Goal: Task Accomplishment & Management: Complete application form

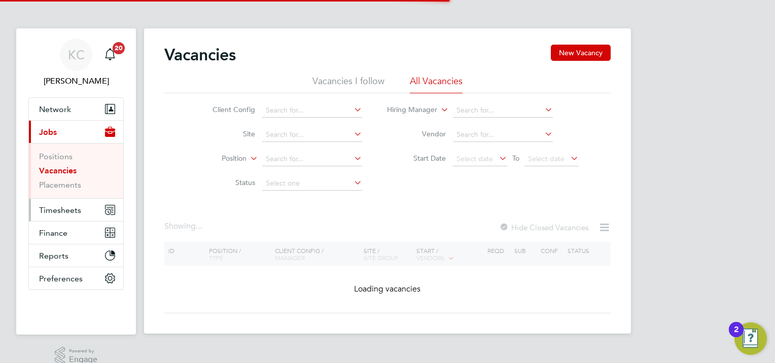
click at [52, 206] on span "Timesheets" at bounding box center [60, 210] width 42 height 10
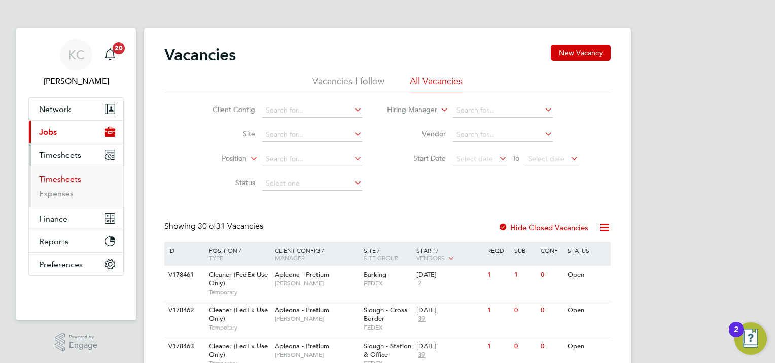
click at [65, 179] on link "Timesheets" at bounding box center [60, 179] width 42 height 10
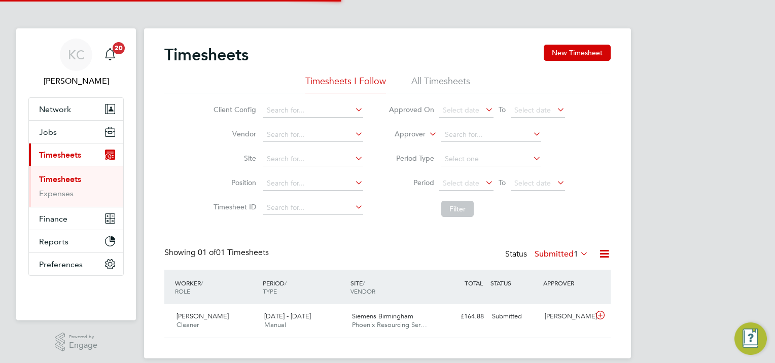
scroll to position [25, 88]
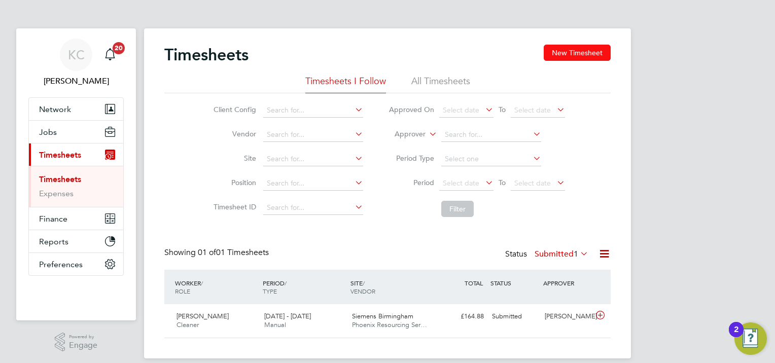
click at [592, 48] on button "New Timesheet" at bounding box center [577, 53] width 67 height 16
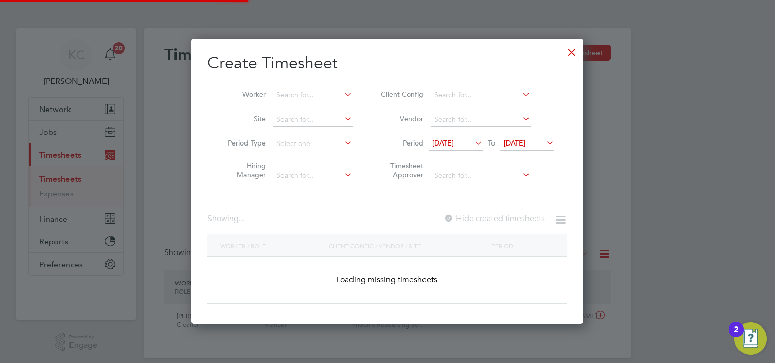
scroll to position [969, 393]
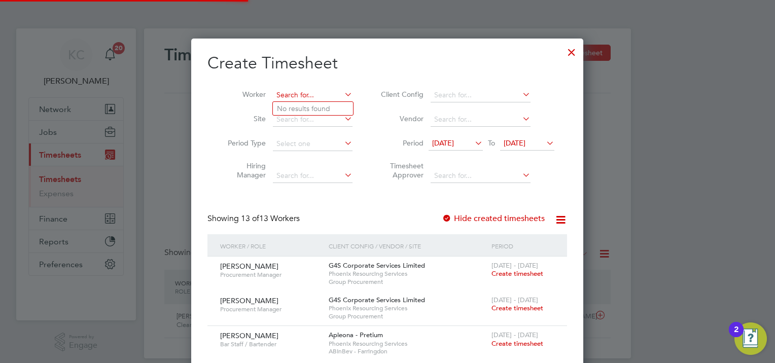
click at [294, 97] on input at bounding box center [313, 95] width 80 height 14
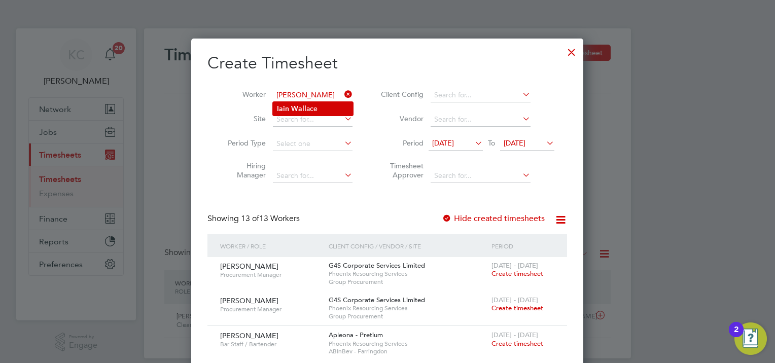
click at [297, 102] on li "Iain Wall ace" at bounding box center [313, 109] width 80 height 14
type input "[PERSON_NAME]"
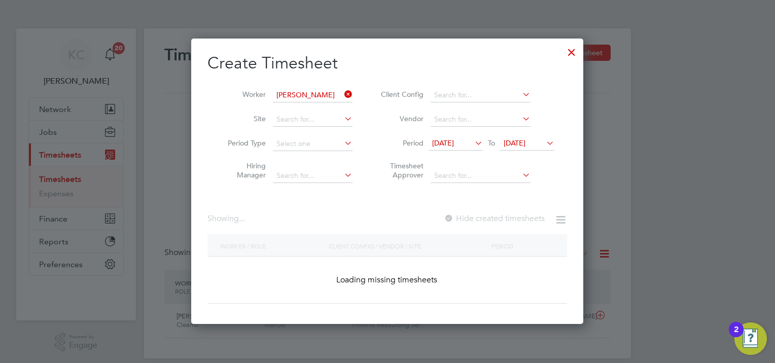
scroll to position [273, 393]
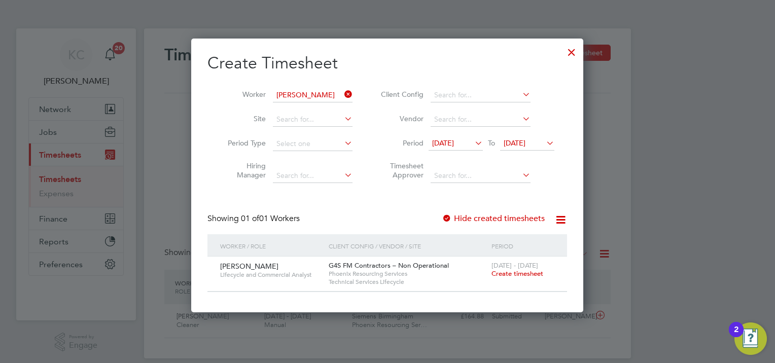
click at [528, 269] on span "Create timesheet" at bounding box center [517, 273] width 52 height 9
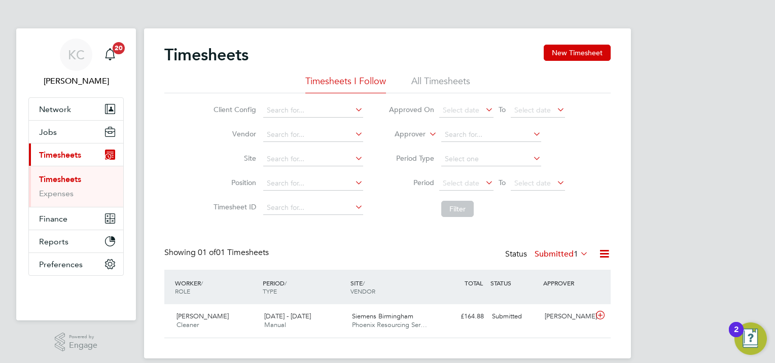
scroll to position [25, 88]
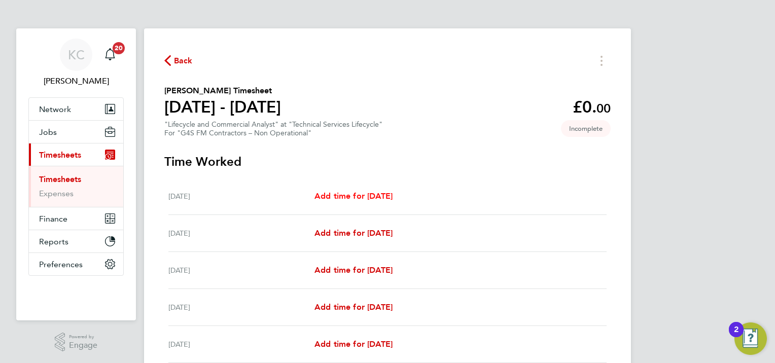
drag, startPoint x: 357, startPoint y: 195, endPoint x: 394, endPoint y: 201, distance: 37.5
click at [357, 195] on span "Add time for Mon 18 Aug" at bounding box center [353, 196] width 78 height 10
select select "60"
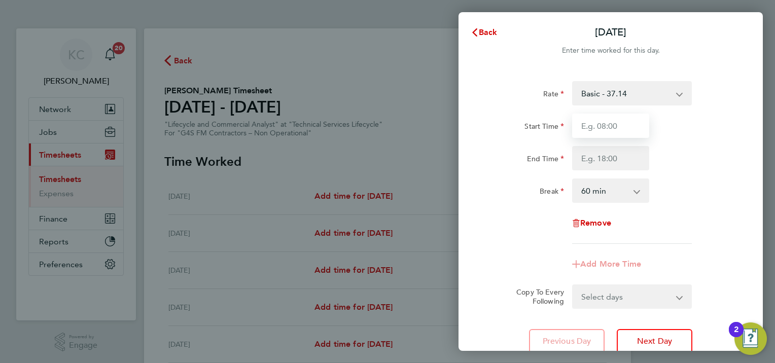
click at [610, 126] on input "Start Time" at bounding box center [610, 126] width 77 height 24
type input "08:00"
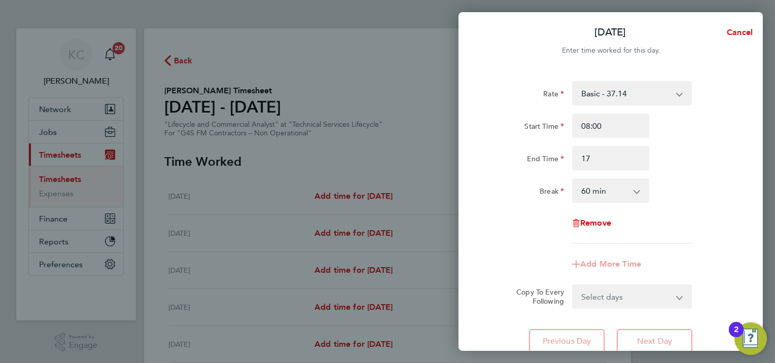
type input "17:00"
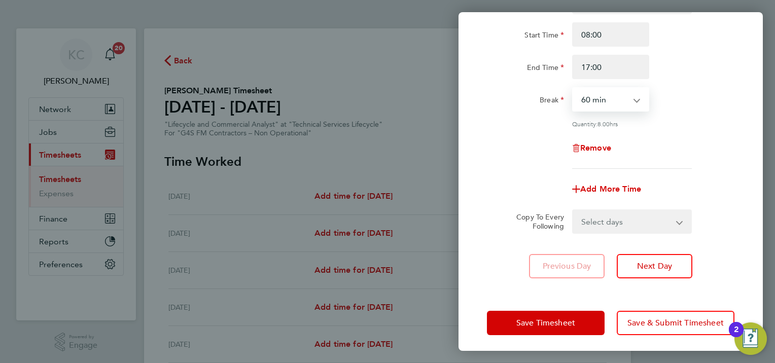
scroll to position [94, 0]
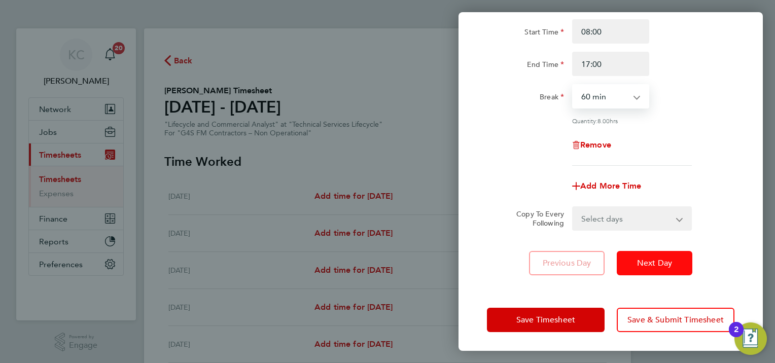
click at [680, 267] on button "Next Day" at bounding box center [655, 263] width 76 height 24
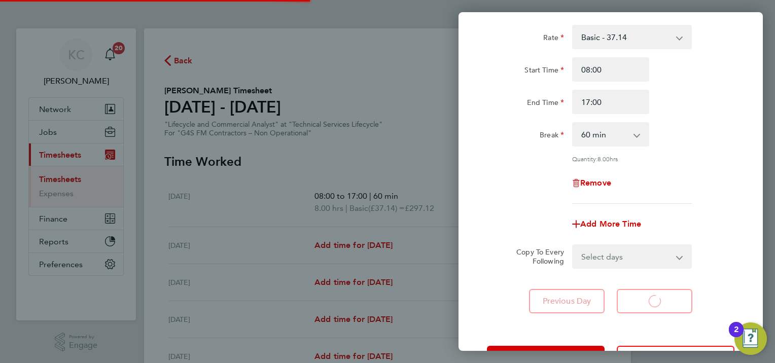
scroll to position [0, 0]
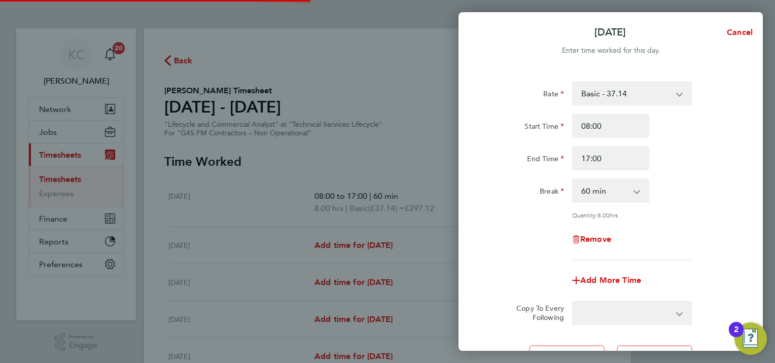
select select "60"
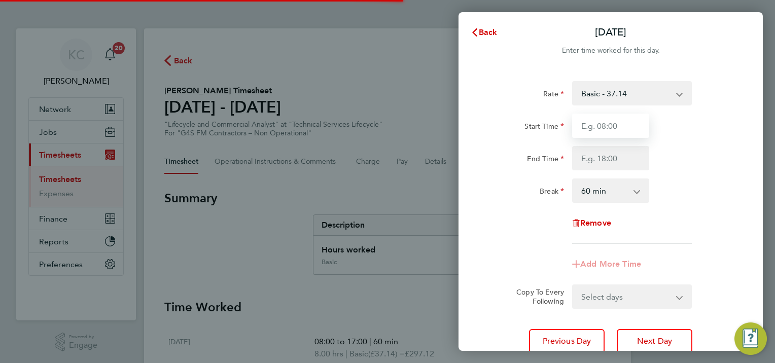
click at [631, 122] on input "Start Time" at bounding box center [610, 126] width 77 height 24
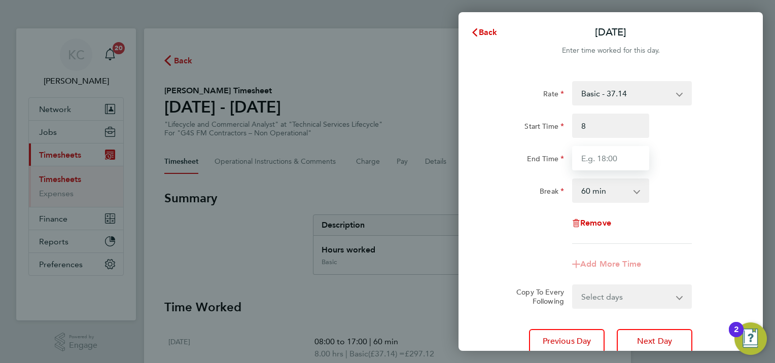
type input "08:00"
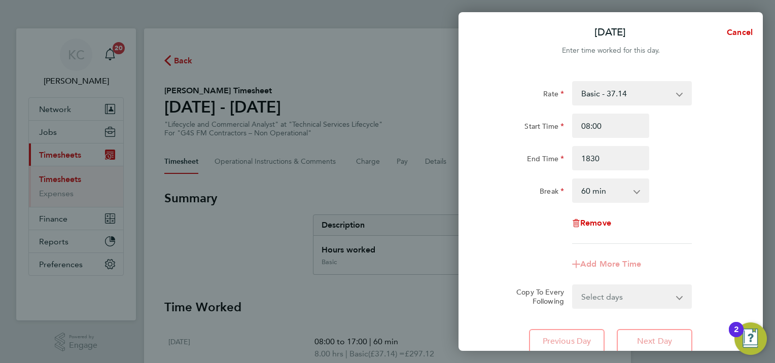
type input "18:30"
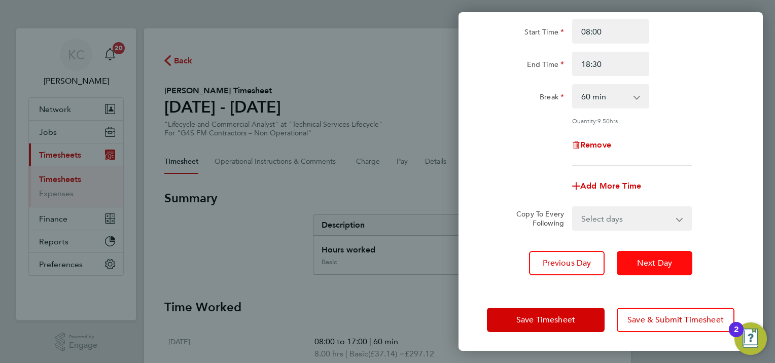
click at [675, 260] on button "Next Day" at bounding box center [655, 263] width 76 height 24
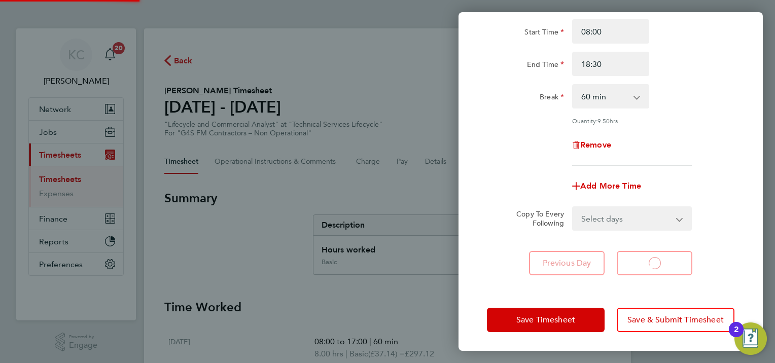
scroll to position [21, 0]
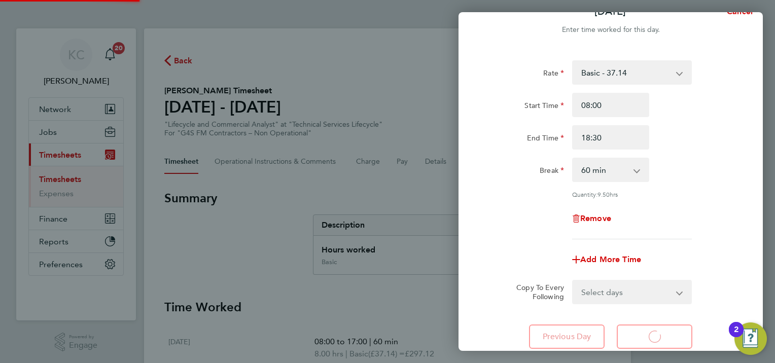
select select "60"
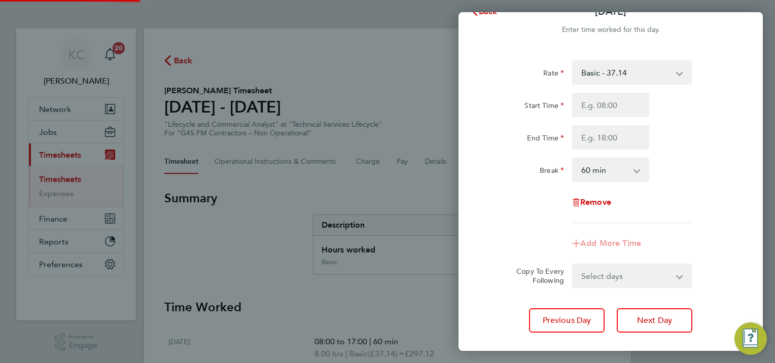
scroll to position [0, 0]
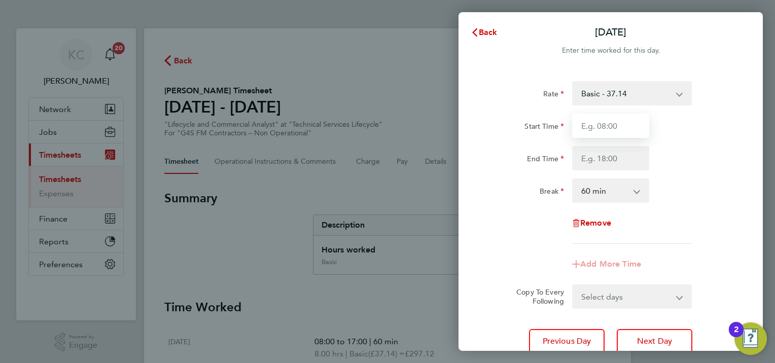
click at [622, 120] on input "Start Time" at bounding box center [610, 126] width 77 height 24
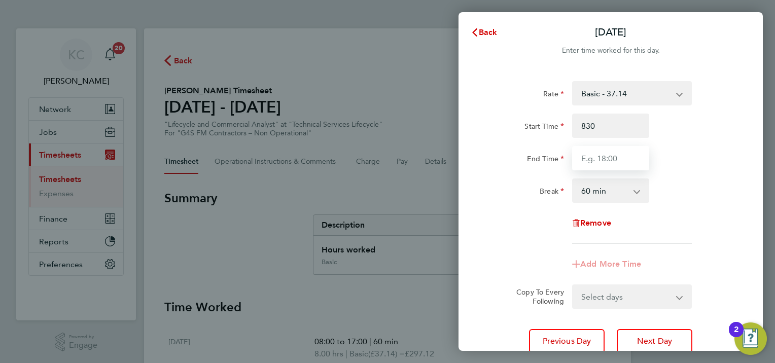
type input "08:30"
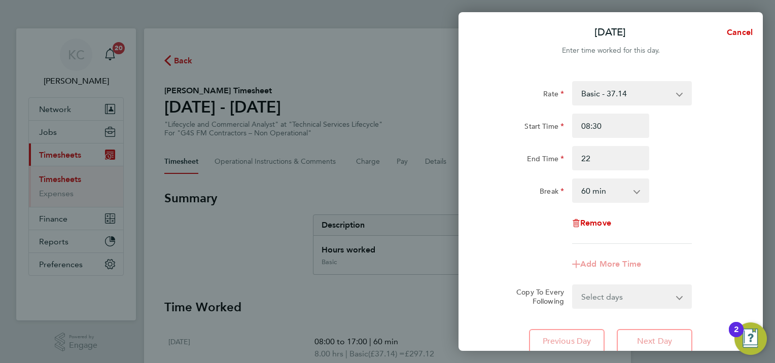
type input "22:00"
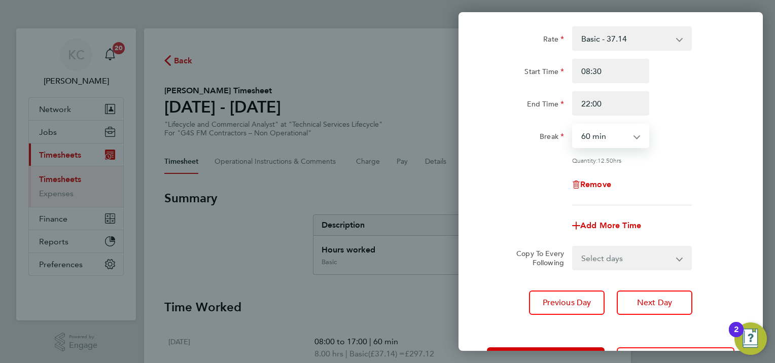
scroll to position [94, 0]
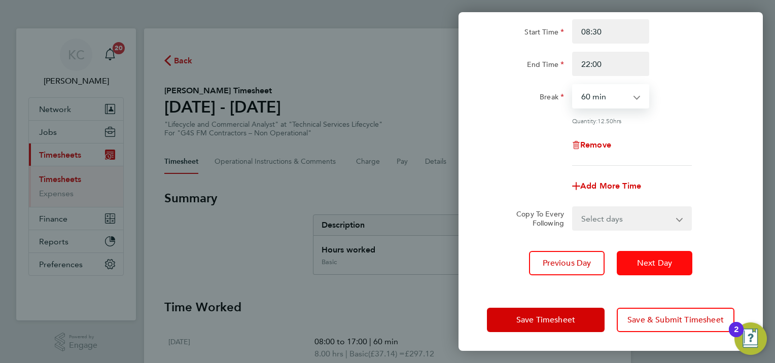
click at [660, 266] on span "Next Day" at bounding box center [654, 263] width 35 height 10
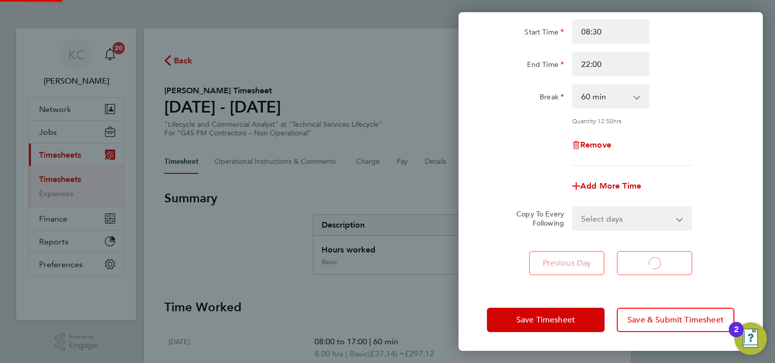
select select "60"
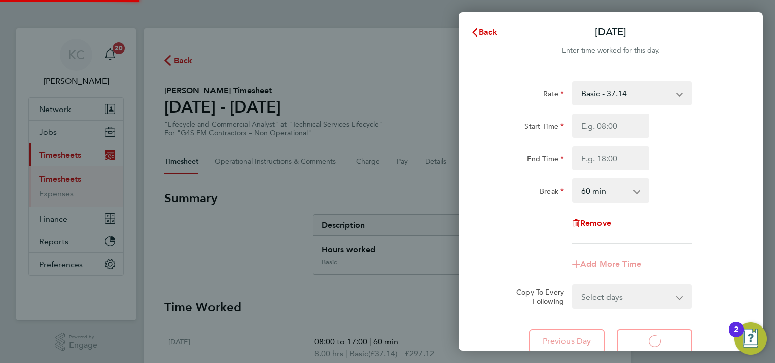
select select "60"
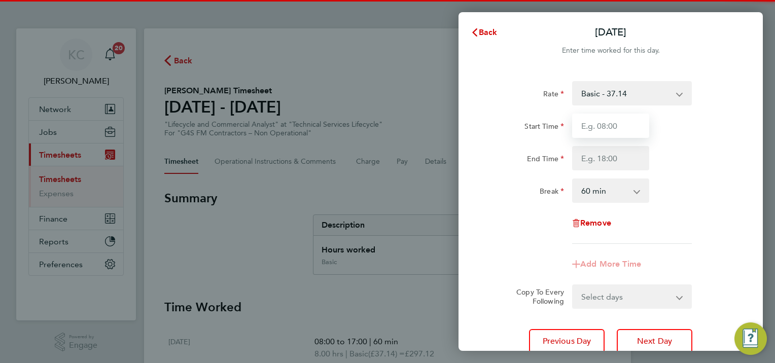
click at [615, 125] on input "Start Time" at bounding box center [610, 126] width 77 height 24
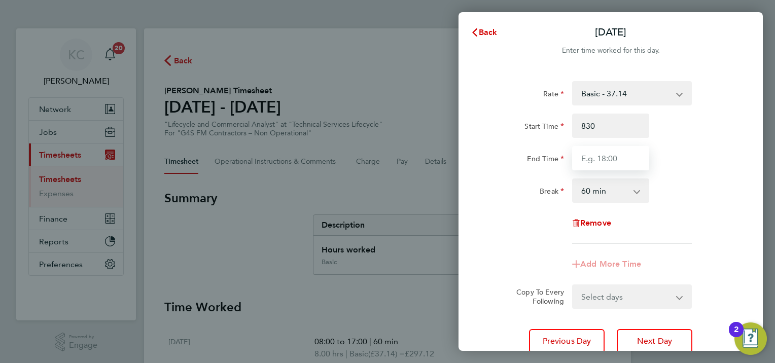
type input "08:30"
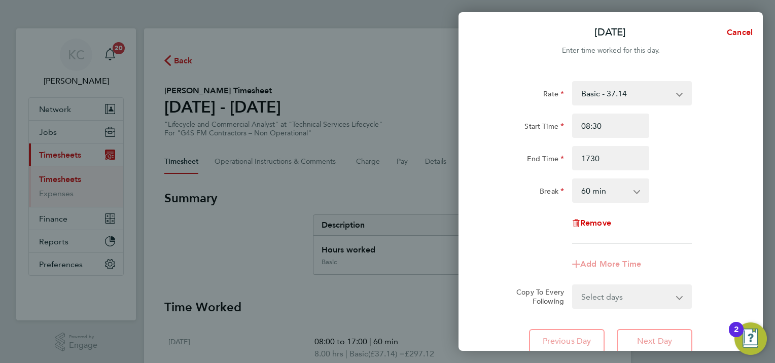
type input "17:30"
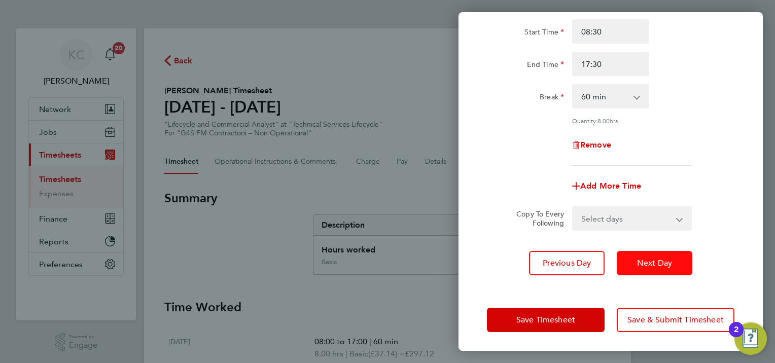
drag, startPoint x: 678, startPoint y: 261, endPoint x: 728, endPoint y: 234, distance: 57.2
click at [680, 261] on button "Next Day" at bounding box center [655, 263] width 76 height 24
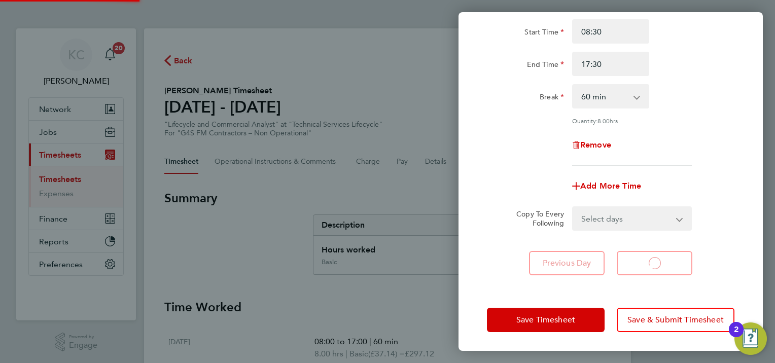
scroll to position [7, 0]
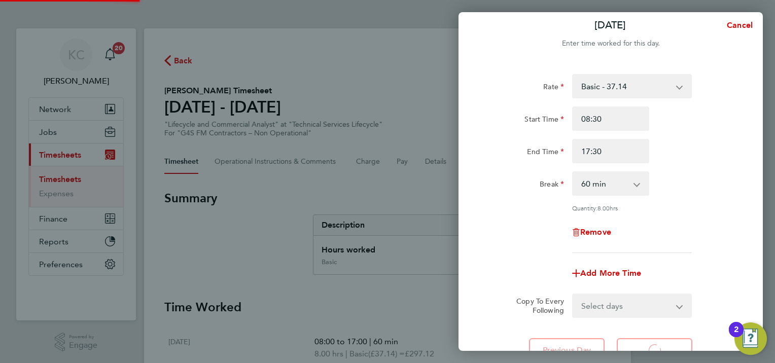
select select "60"
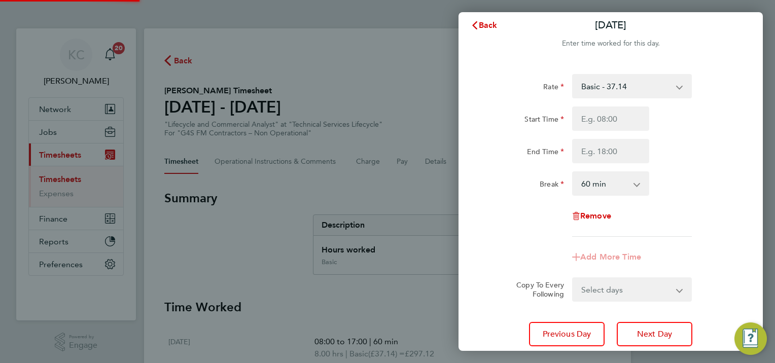
scroll to position [0, 0]
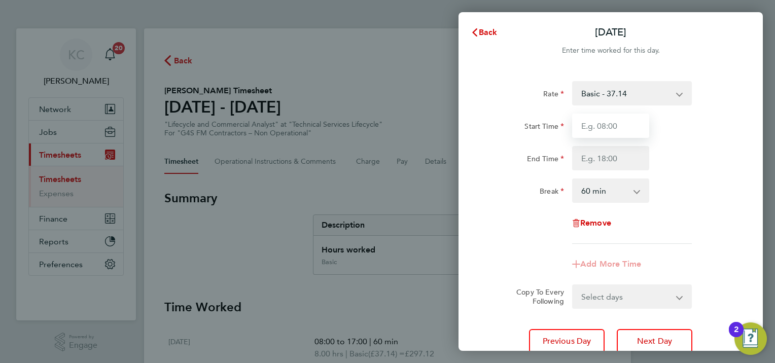
click at [609, 125] on input "Start Time" at bounding box center [610, 126] width 77 height 24
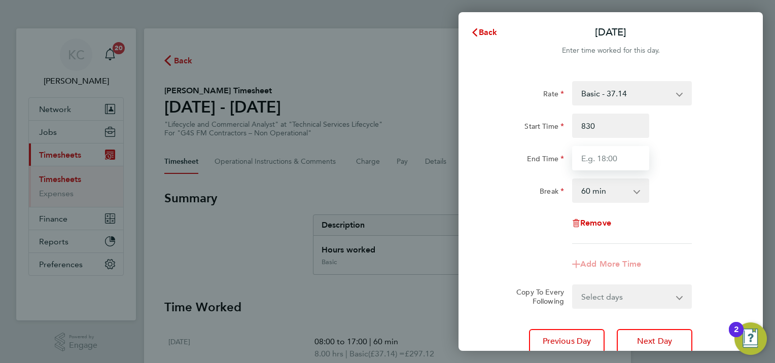
type input "08:30"
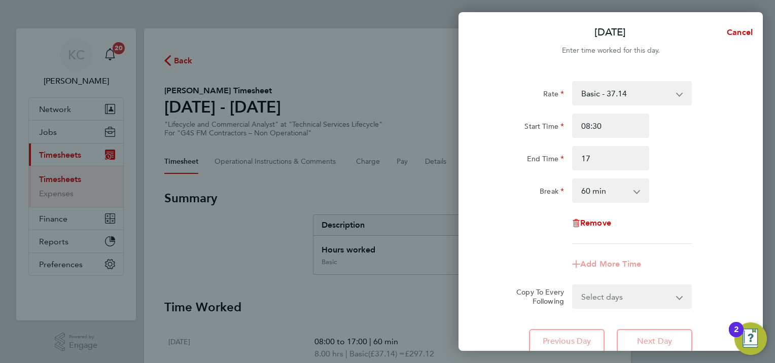
type input "17:00"
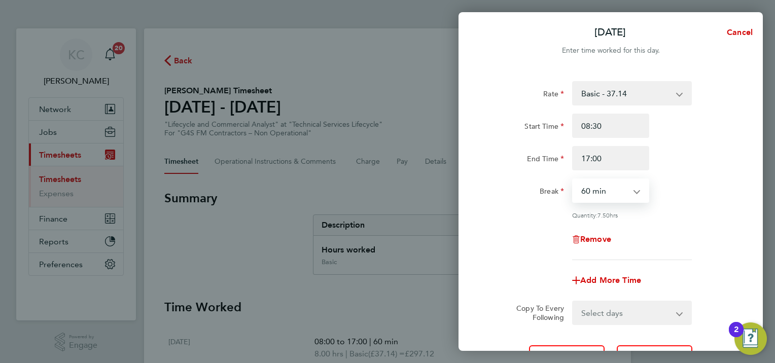
scroll to position [94, 0]
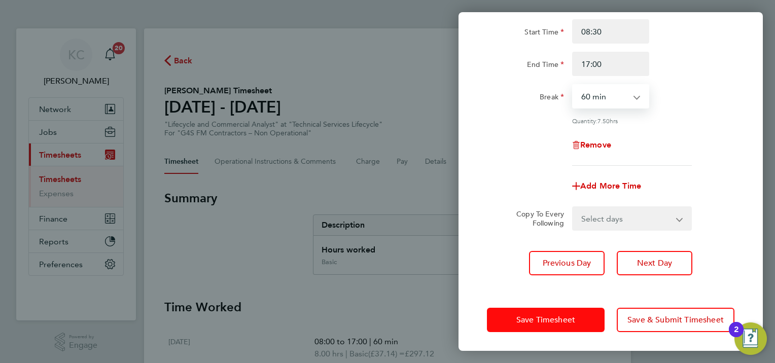
click at [587, 317] on button "Save Timesheet" at bounding box center [546, 320] width 118 height 24
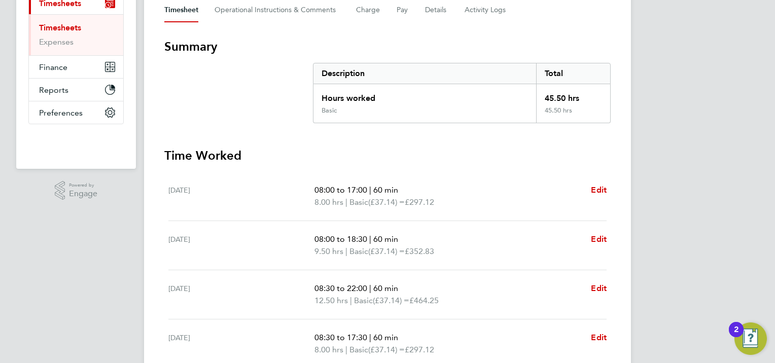
scroll to position [152, 0]
click at [600, 190] on span "Edit" at bounding box center [599, 190] width 16 height 10
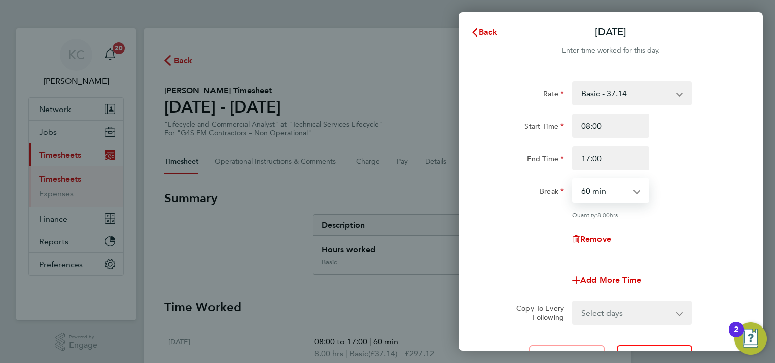
click at [612, 187] on select "0 min 15 min 30 min 45 min 60 min 75 min 90 min" at bounding box center [604, 191] width 63 height 22
select select "30"
click at [573, 180] on select "0 min 15 min 30 min 45 min 60 min 75 min 90 min" at bounding box center [604, 191] width 63 height 22
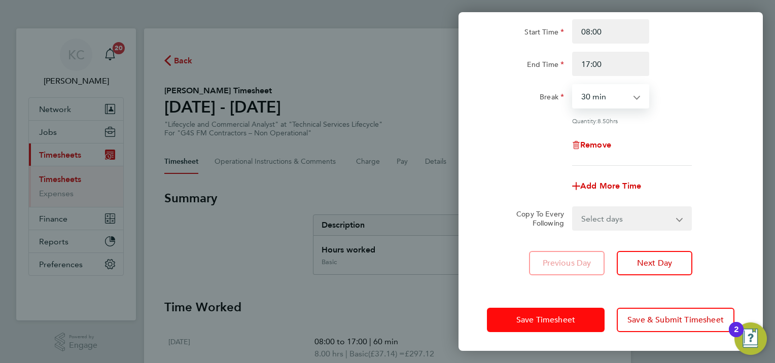
click at [583, 316] on button "Save Timesheet" at bounding box center [546, 320] width 118 height 24
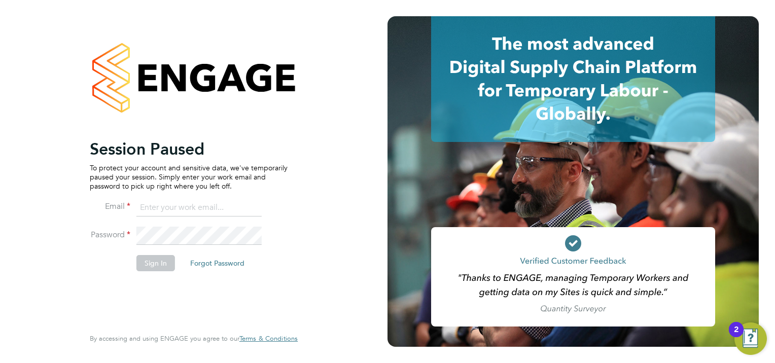
drag, startPoint x: 189, startPoint y: 207, endPoint x: 194, endPoint y: 212, distance: 7.9
click at [189, 207] on input at bounding box center [198, 208] width 125 height 18
type input "[PERSON_NAME][EMAIL_ADDRESS][PERSON_NAME][DOMAIN_NAME]"
click at [158, 267] on button "Sign In" at bounding box center [155, 263] width 39 height 16
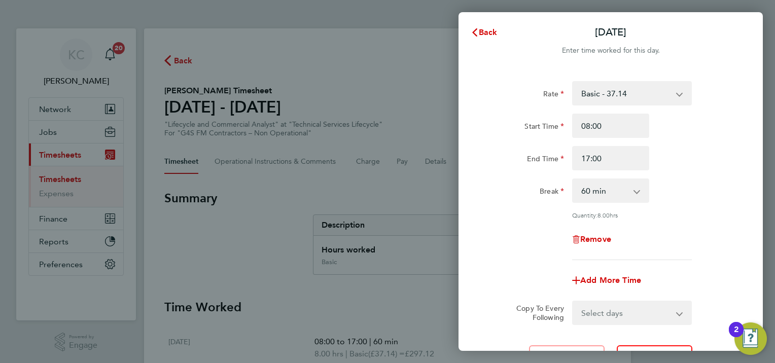
click at [614, 187] on select "0 min 15 min 30 min 45 min 60 min 75 min 90 min" at bounding box center [604, 191] width 63 height 22
select select "30"
click at [573, 180] on select "0 min 15 min 30 min 45 min 60 min 75 min 90 min" at bounding box center [604, 191] width 63 height 22
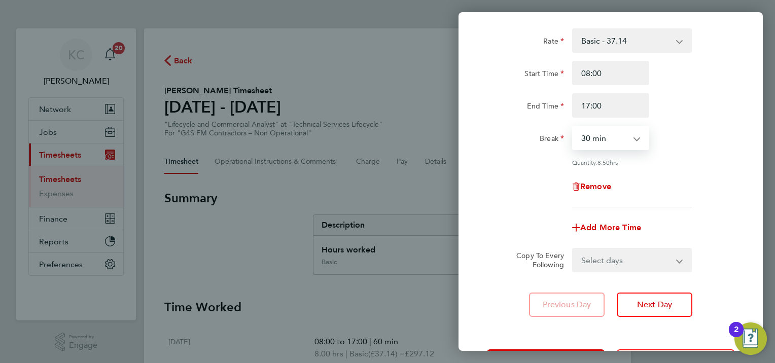
scroll to position [94, 0]
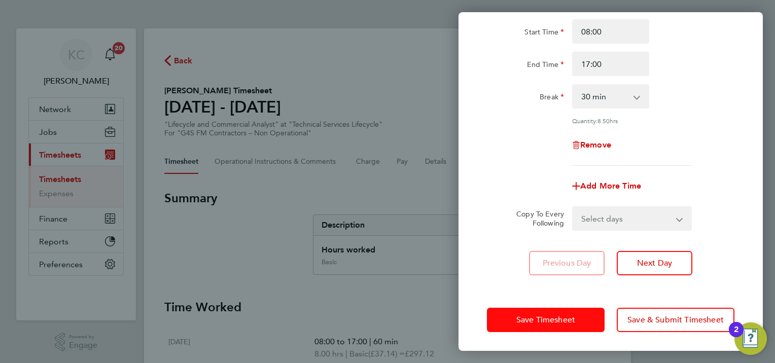
drag, startPoint x: 586, startPoint y: 319, endPoint x: 592, endPoint y: 314, distance: 7.9
click at [586, 319] on button "Save Timesheet" at bounding box center [546, 320] width 118 height 24
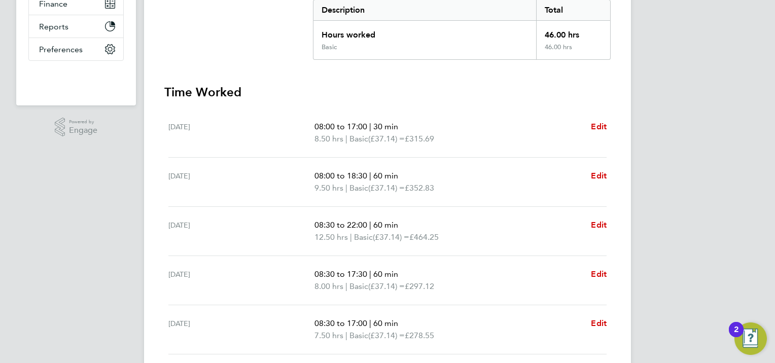
scroll to position [304, 0]
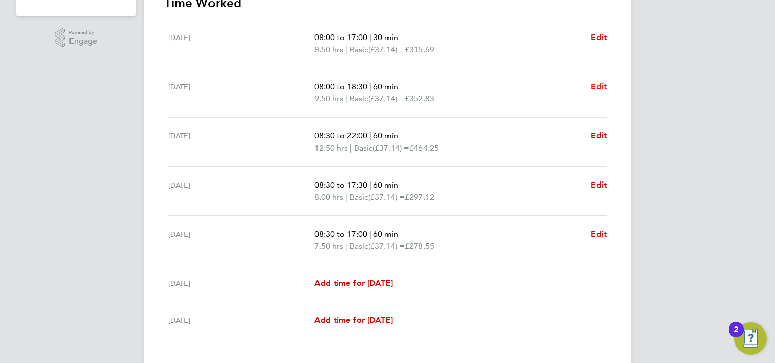
click at [598, 85] on span "Edit" at bounding box center [599, 87] width 16 height 10
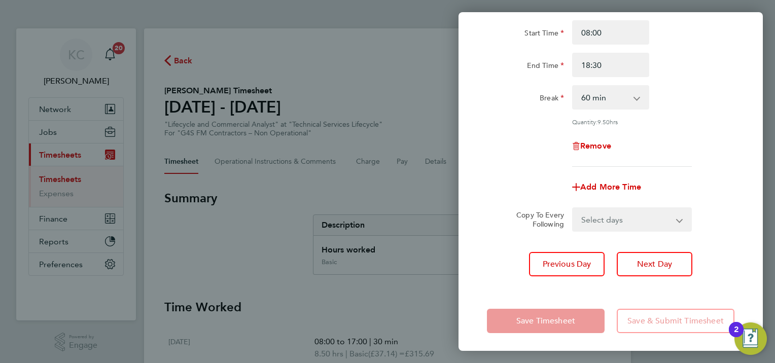
scroll to position [94, 0]
drag, startPoint x: 618, startPoint y: 95, endPoint x: 620, endPoint y: 102, distance: 7.9
click at [618, 95] on select "0 min 15 min 30 min 45 min 60 min 75 min 90 min" at bounding box center [604, 96] width 63 height 22
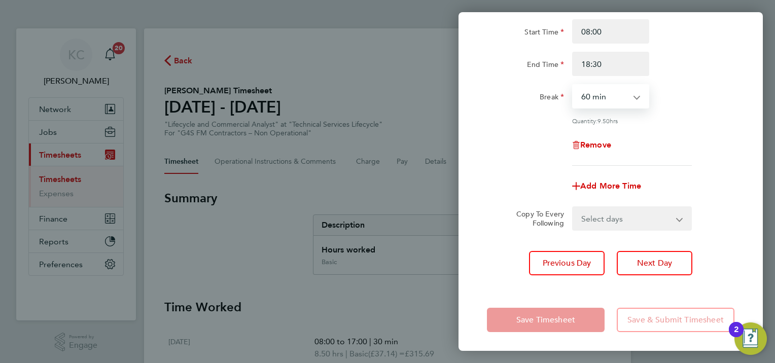
select select "30"
click at [573, 85] on select "0 min 15 min 30 min 45 min 60 min 75 min 90 min" at bounding box center [604, 96] width 63 height 22
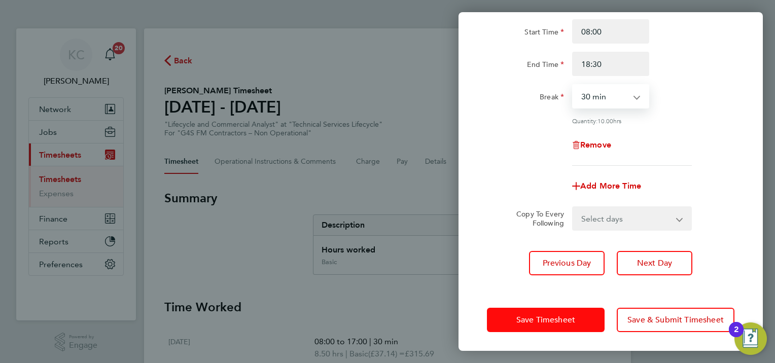
click at [576, 321] on button "Save Timesheet" at bounding box center [546, 320] width 118 height 24
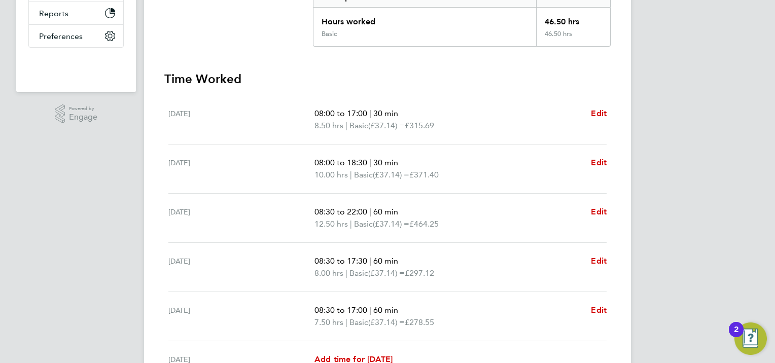
scroll to position [254, 0]
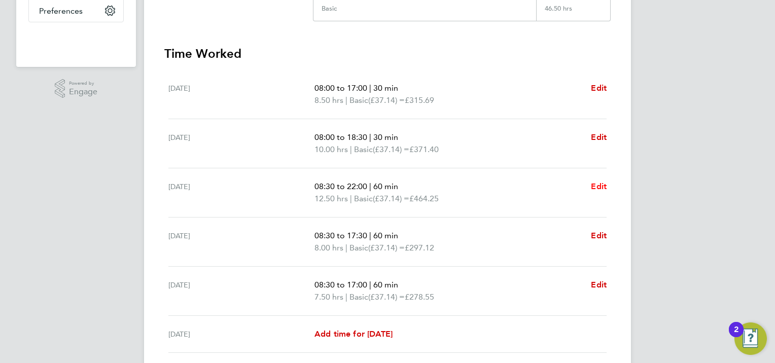
click at [604, 186] on span "Edit" at bounding box center [599, 187] width 16 height 10
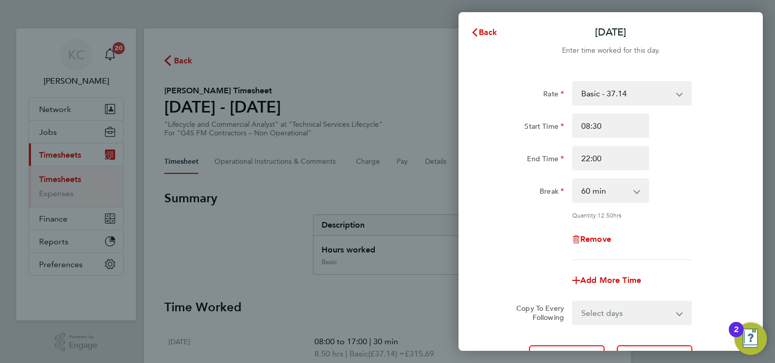
click at [601, 186] on select "0 min 15 min 30 min 45 min 60 min 75 min 90 min" at bounding box center [604, 191] width 63 height 22
select select "30"
click at [573, 180] on select "0 min 15 min 30 min 45 min 60 min 75 min 90 min" at bounding box center [604, 191] width 63 height 22
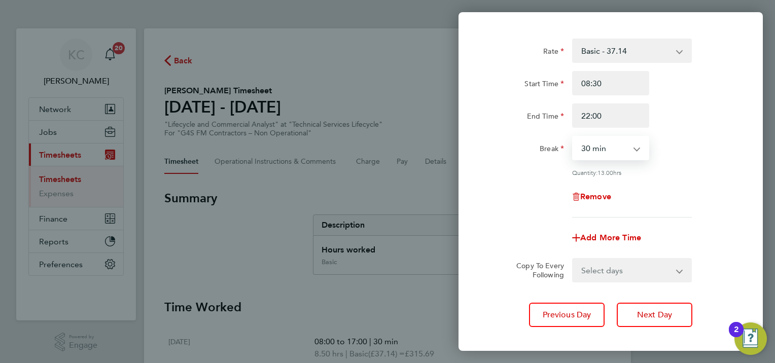
scroll to position [94, 0]
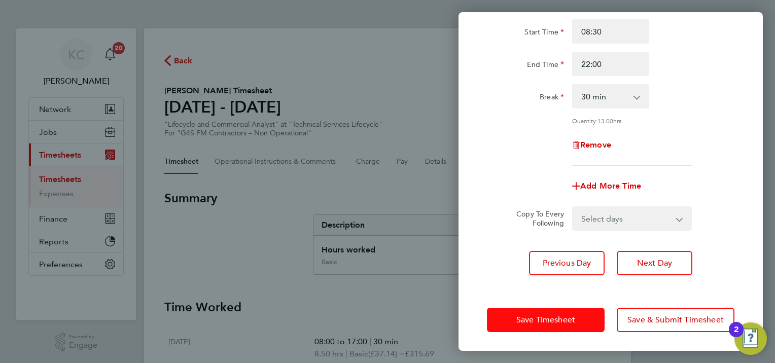
click at [581, 314] on button "Save Timesheet" at bounding box center [546, 320] width 118 height 24
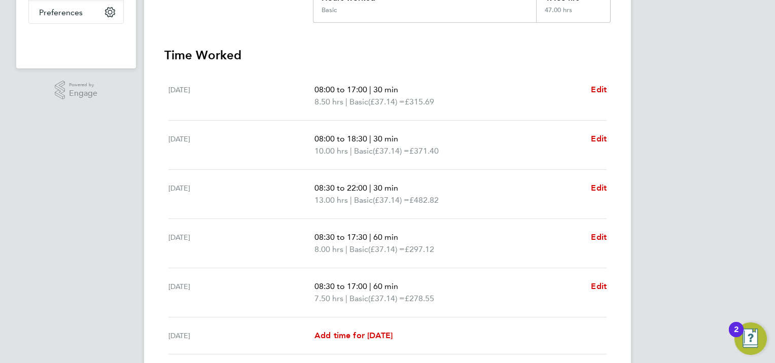
scroll to position [254, 0]
click at [604, 233] on span "Edit" at bounding box center [599, 236] width 16 height 10
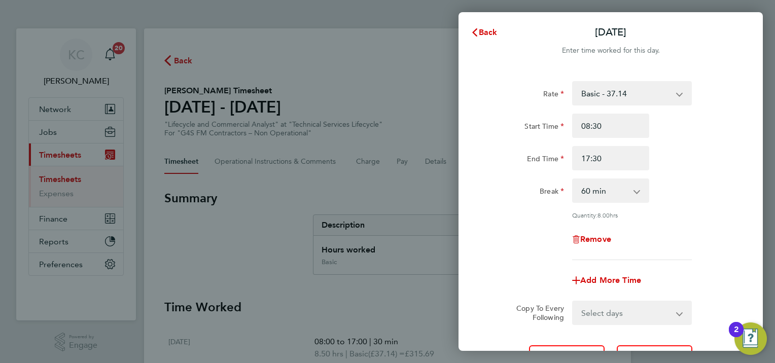
click at [604, 193] on select "0 min 15 min 30 min 45 min 60 min 75 min 90 min" at bounding box center [604, 191] width 63 height 22
select select "30"
click at [573, 180] on select "0 min 15 min 30 min 45 min 60 min 75 min 90 min" at bounding box center [604, 191] width 63 height 22
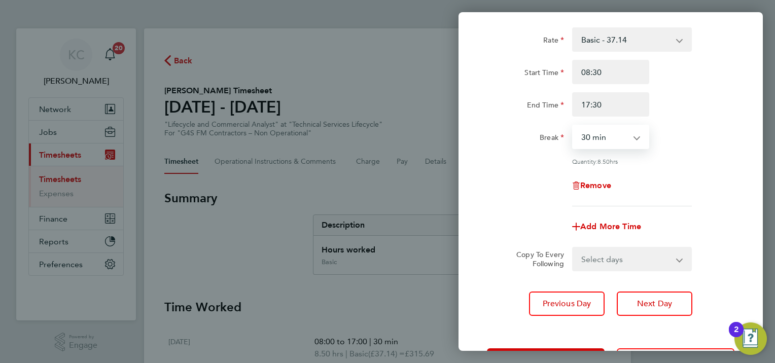
scroll to position [94, 0]
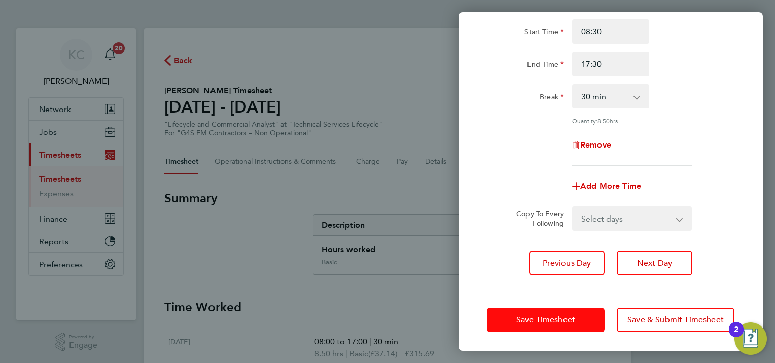
click at [590, 310] on button "Save Timesheet" at bounding box center [546, 320] width 118 height 24
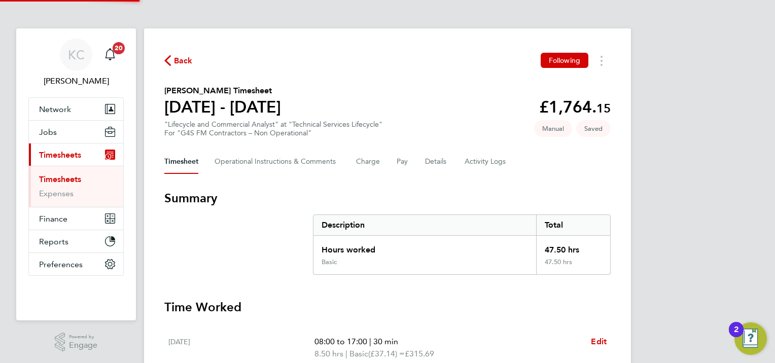
scroll to position [254, 0]
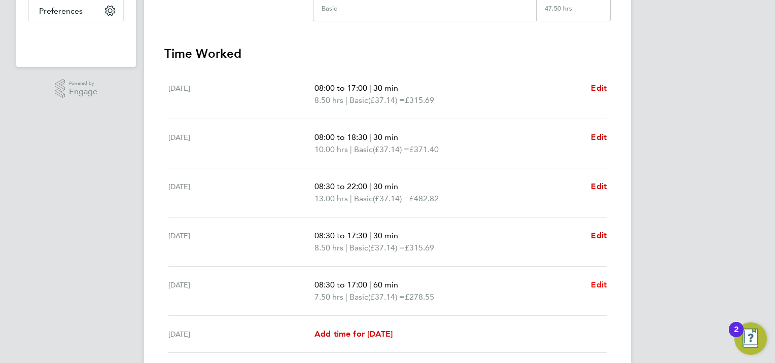
click at [603, 286] on span "Edit" at bounding box center [599, 285] width 16 height 10
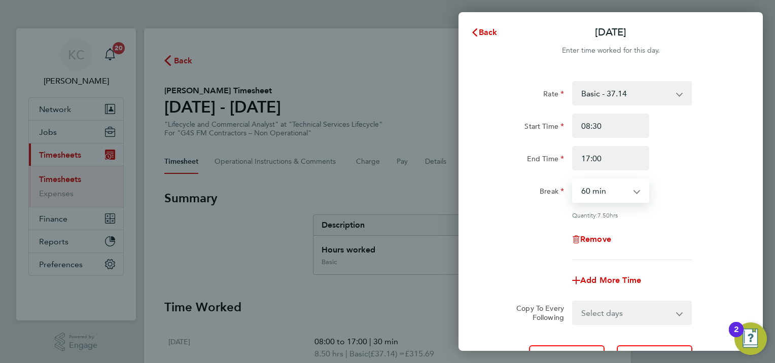
drag, startPoint x: 613, startPoint y: 188, endPoint x: 611, endPoint y: 193, distance: 5.3
click at [613, 188] on select "0 min 15 min 30 min 45 min 60 min 75 min 90 min" at bounding box center [604, 191] width 63 height 22
select select "30"
click at [573, 180] on select "0 min 15 min 30 min 45 min 60 min 75 min 90 min" at bounding box center [604, 191] width 63 height 22
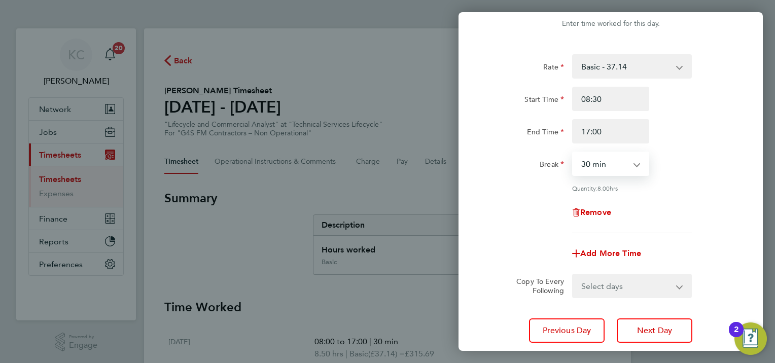
scroll to position [94, 0]
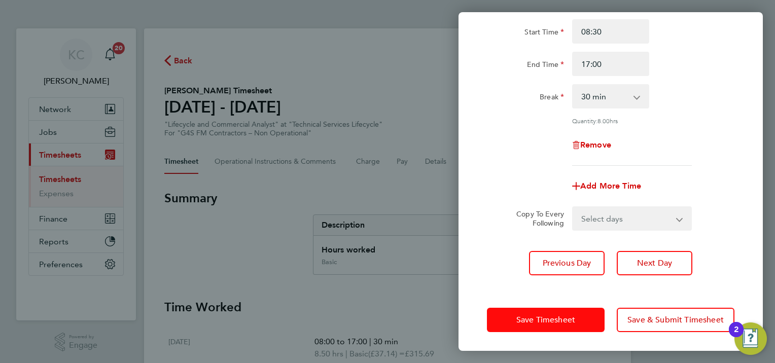
click at [580, 310] on button "Save Timesheet" at bounding box center [546, 320] width 118 height 24
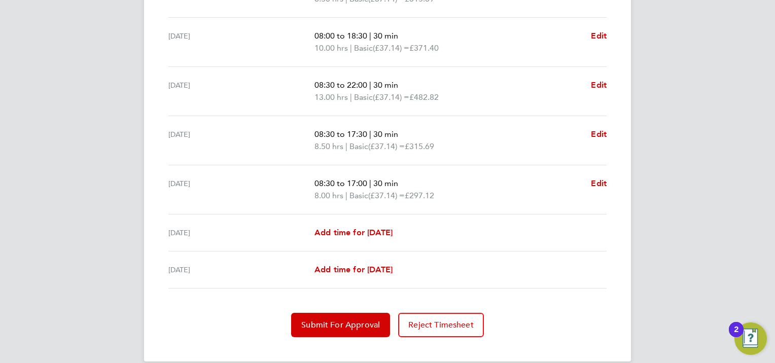
scroll to position [368, 0]
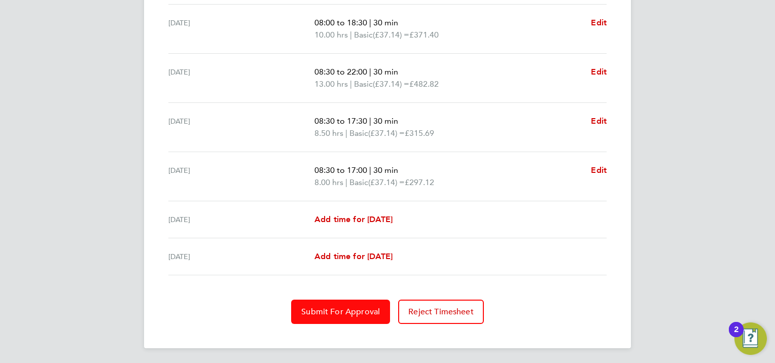
click at [361, 312] on span "Submit For Approval" at bounding box center [340, 312] width 79 height 10
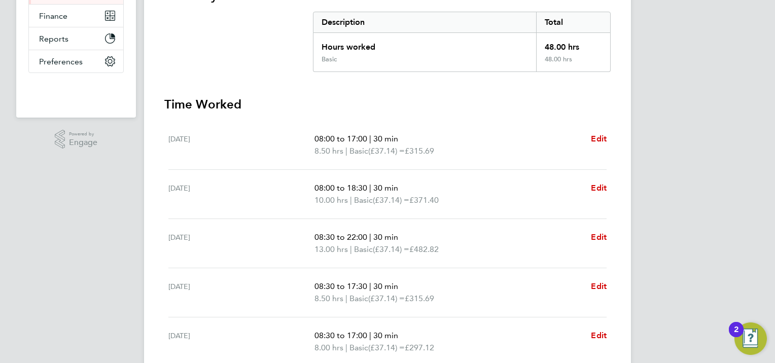
scroll to position [0, 0]
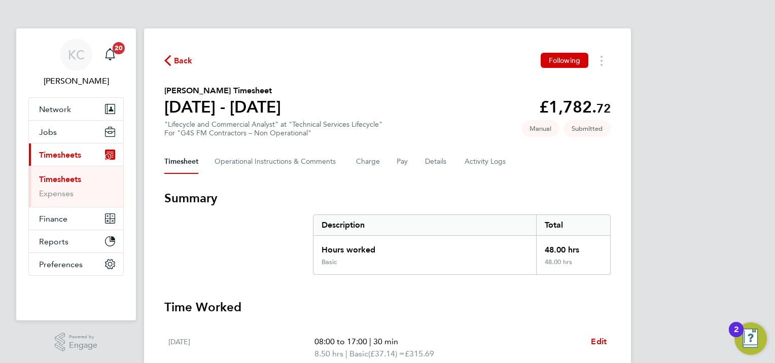
click at [69, 174] on link "Timesheets" at bounding box center [60, 179] width 42 height 10
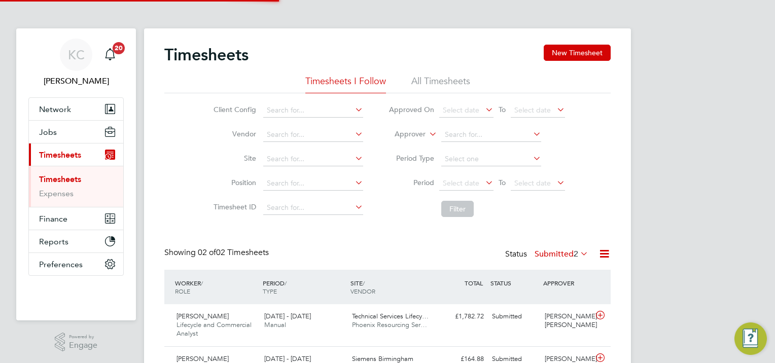
scroll to position [25, 88]
click at [68, 175] on link "Timesheets" at bounding box center [60, 179] width 42 height 10
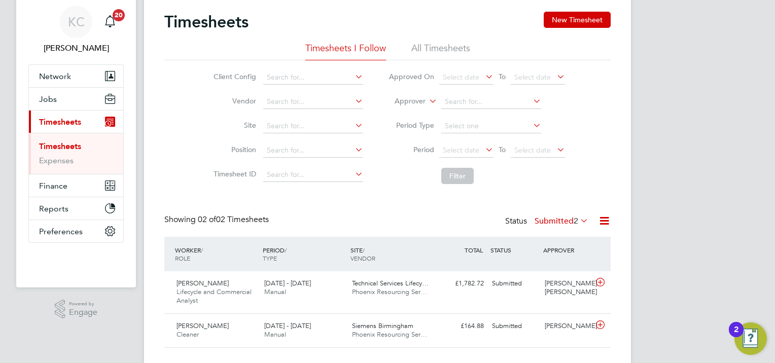
scroll to position [51, 0]
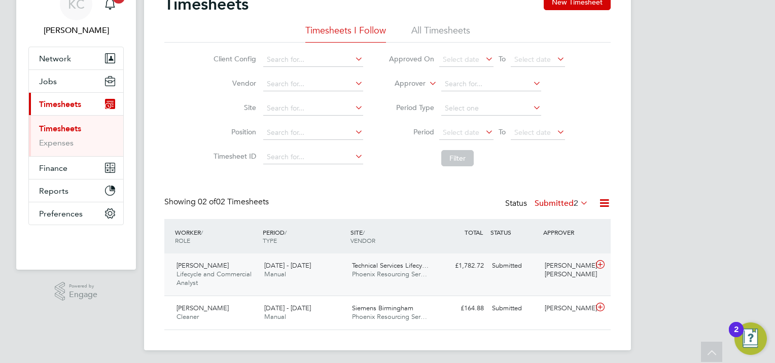
click at [550, 269] on div "[PERSON_NAME] [PERSON_NAME]" at bounding box center [567, 270] width 53 height 25
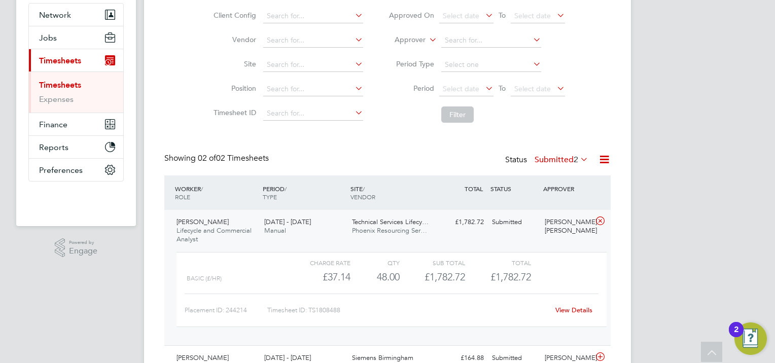
scroll to position [147, 0]
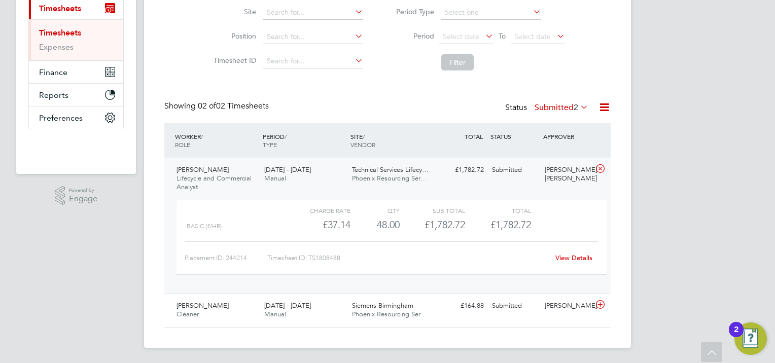
click at [568, 260] on link "View Details" at bounding box center [573, 258] width 37 height 9
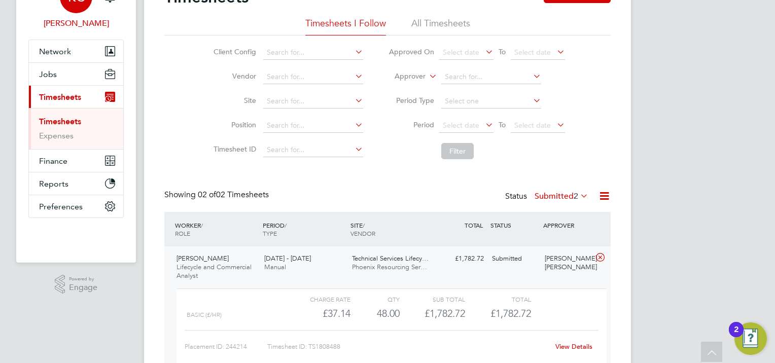
scroll to position [0, 0]
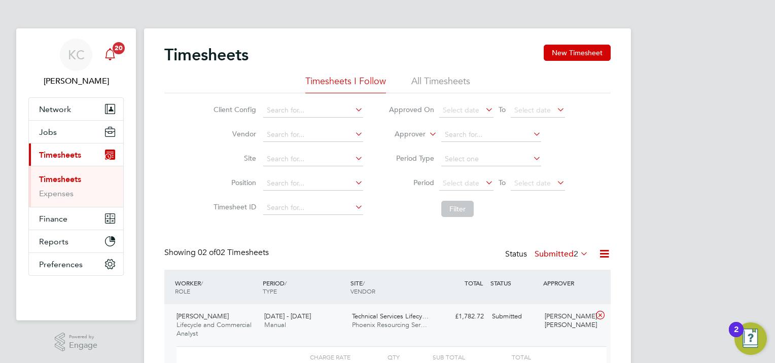
drag, startPoint x: 76, startPoint y: 51, endPoint x: 121, endPoint y: 52, distance: 45.2
click at [76, 51] on span "KC" at bounding box center [76, 54] width 17 height 13
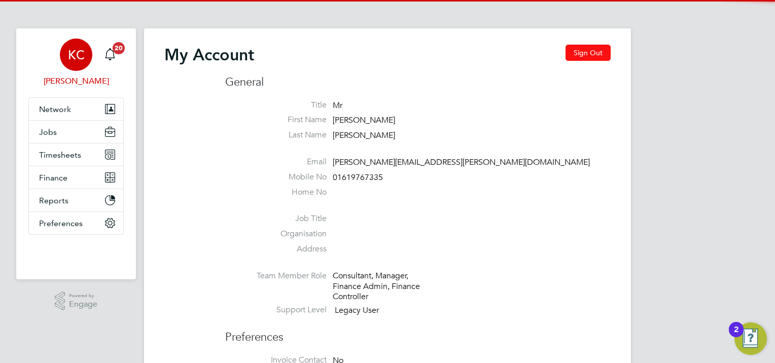
click at [602, 51] on button "Sign Out" at bounding box center [587, 53] width 45 height 16
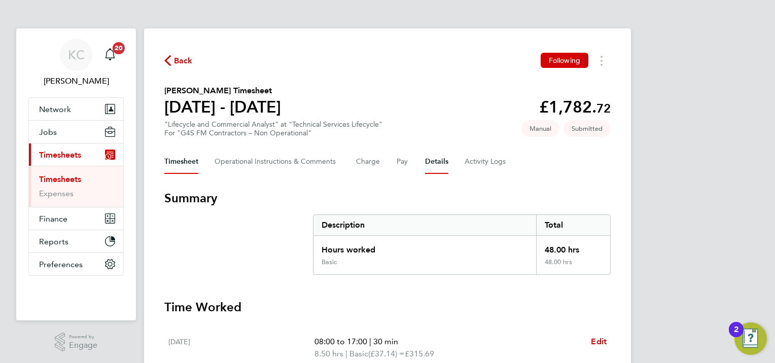
click at [437, 164] on button "Details" at bounding box center [436, 162] width 23 height 24
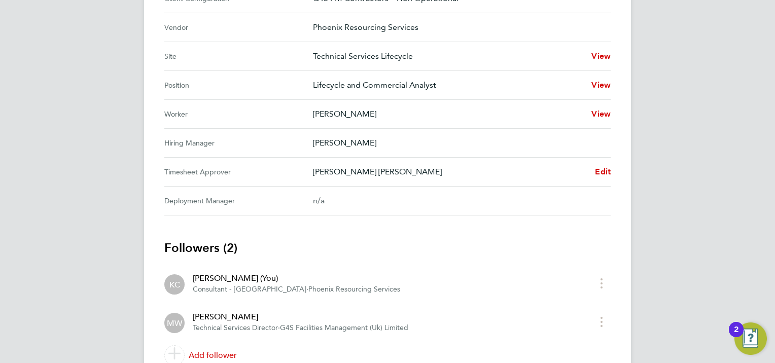
scroll to position [440, 0]
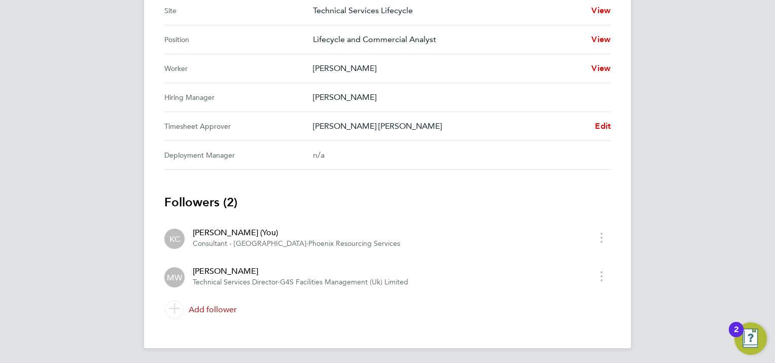
click at [229, 308] on link "Add follower" at bounding box center [387, 310] width 446 height 28
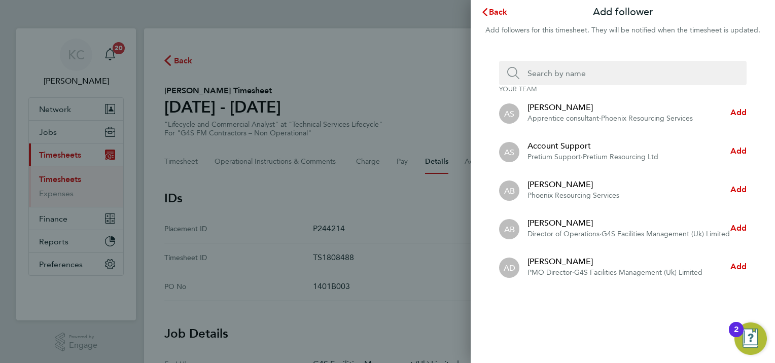
click at [584, 76] on input "Search team member by name:" at bounding box center [626, 73] width 215 height 24
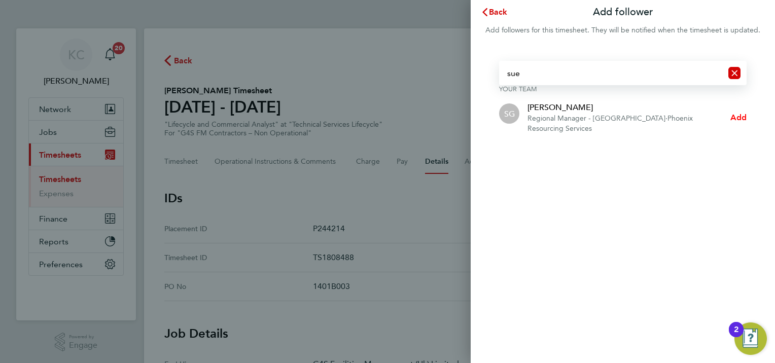
type input "sue"
click at [739, 118] on span "Add" at bounding box center [738, 118] width 16 height 10
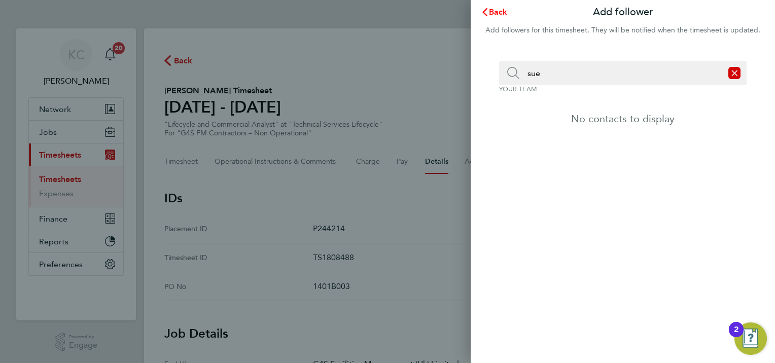
click at [505, 16] on span "Back" at bounding box center [498, 12] width 19 height 10
